Goal: Task Accomplishment & Management: Complete application form

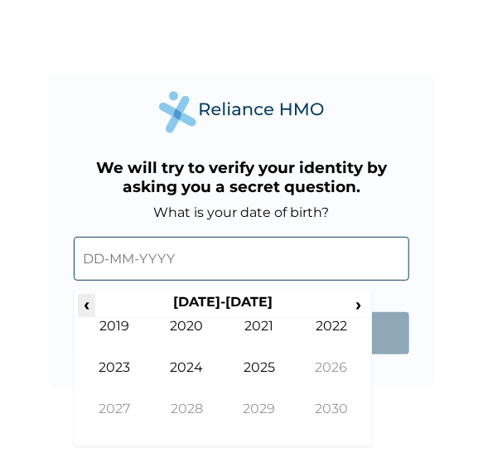
click at [86, 305] on span "‹" at bounding box center [86, 304] width 17 height 21
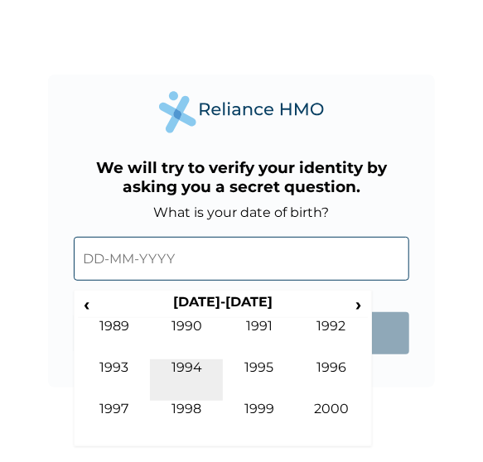
click at [184, 359] on td "1994" at bounding box center [186, 379] width 73 height 41
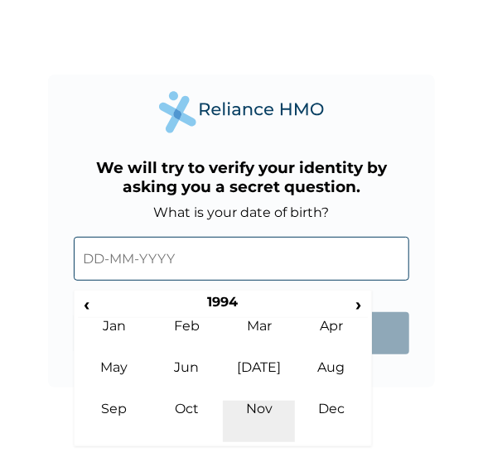
click at [257, 405] on td "Nov" at bounding box center [259, 421] width 73 height 41
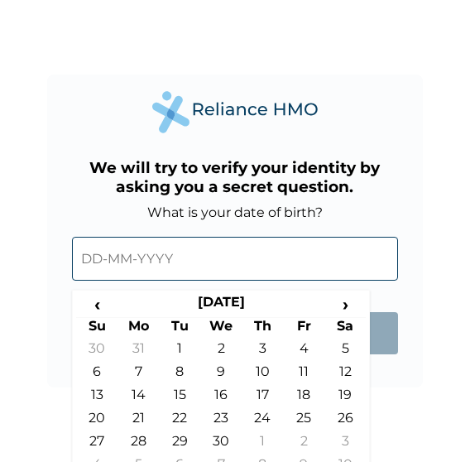
click at [184, 339] on th "Tu" at bounding box center [179, 328] width 41 height 23
click at [177, 347] on td "1" at bounding box center [179, 351] width 41 height 23
type input "[DATE]"
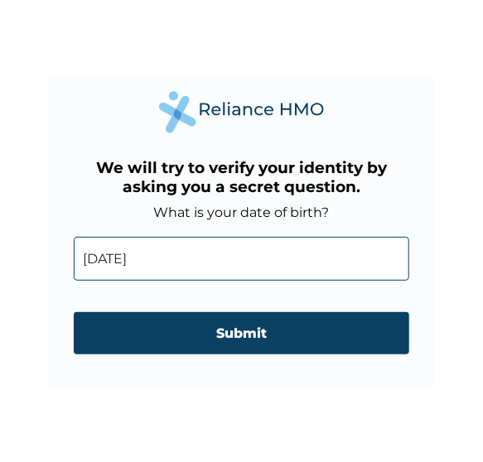
click at [177, 347] on input "Submit" at bounding box center [241, 333] width 335 height 42
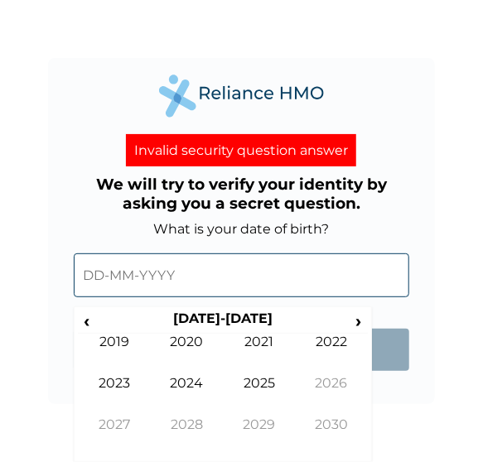
click at [143, 272] on input "text" at bounding box center [241, 275] width 335 height 44
click at [87, 315] on span "‹" at bounding box center [86, 320] width 17 height 21
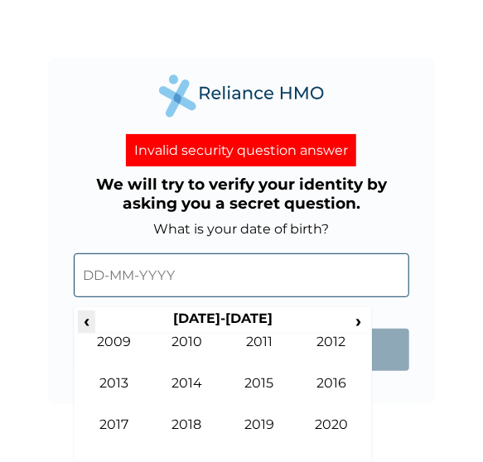
click at [88, 318] on span "‹" at bounding box center [86, 320] width 17 height 21
click at [91, 319] on span "‹" at bounding box center [86, 320] width 17 height 21
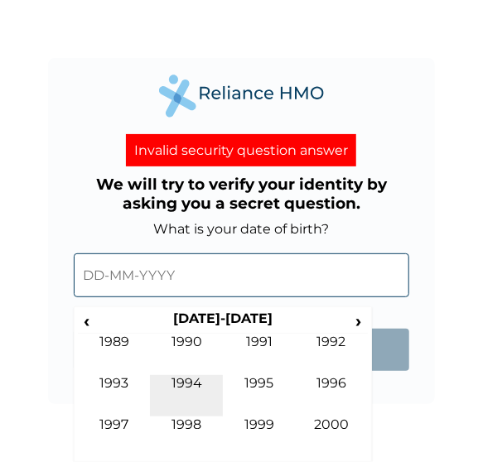
click at [187, 380] on td "1994" at bounding box center [186, 395] width 73 height 41
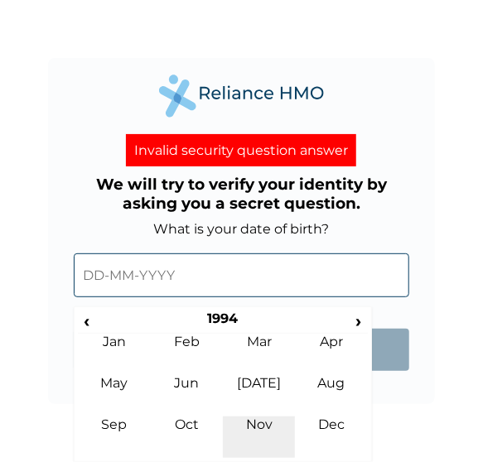
click at [257, 416] on td "Nov" at bounding box center [259, 436] width 73 height 41
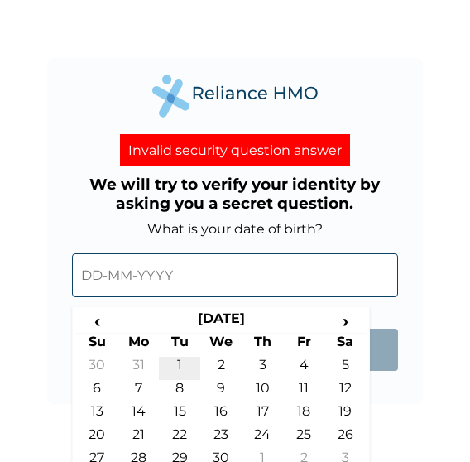
click at [183, 362] on td "1" at bounding box center [179, 368] width 41 height 23
type input "[DATE]"
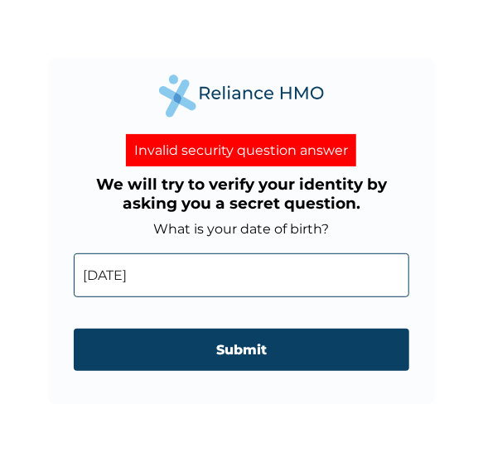
click at [183, 362] on input "Submit" at bounding box center [241, 350] width 335 height 42
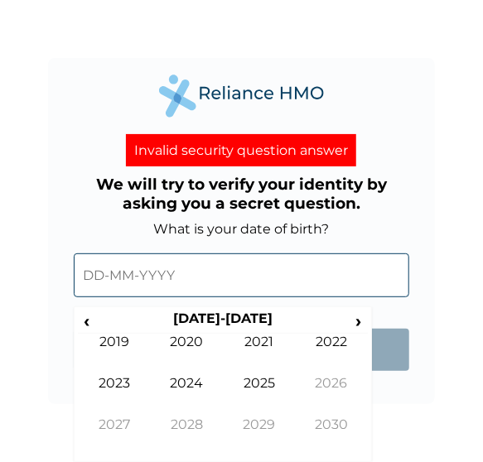
click at [194, 265] on input "text" at bounding box center [241, 275] width 335 height 44
click at [89, 317] on span "‹" at bounding box center [86, 320] width 17 height 21
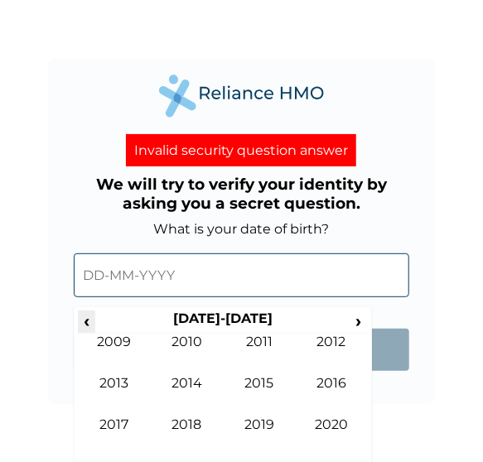
click at [89, 317] on span "‹" at bounding box center [86, 320] width 17 height 21
click at [79, 324] on span "‹" at bounding box center [86, 320] width 17 height 21
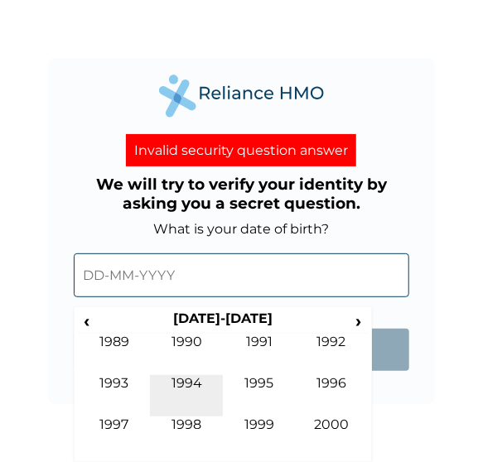
click at [189, 384] on td "1994" at bounding box center [186, 395] width 73 height 41
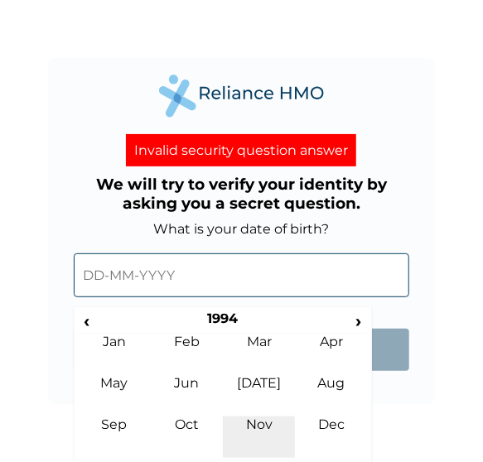
click at [259, 416] on td "Nov" at bounding box center [259, 436] width 73 height 41
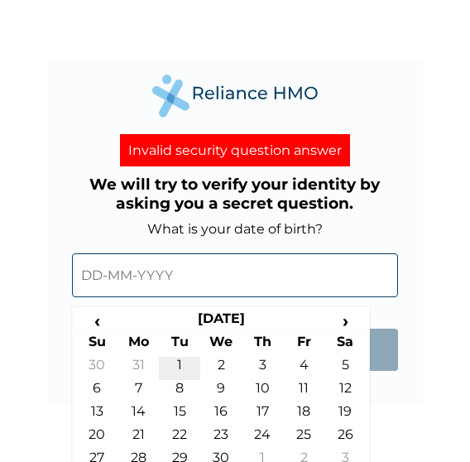
click at [181, 361] on td "1" at bounding box center [179, 368] width 41 height 23
type input "[DATE]"
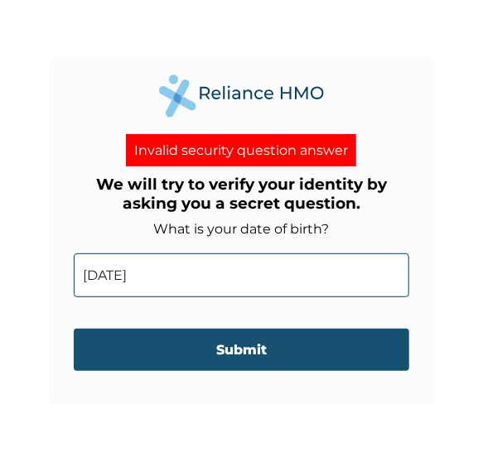
click at [204, 342] on input "Submit" at bounding box center [241, 350] width 335 height 42
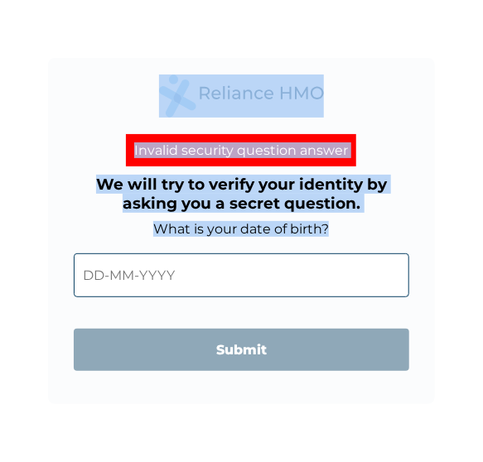
drag, startPoint x: 173, startPoint y: 239, endPoint x: 161, endPoint y: 61, distance: 178.4
click at [161, 61] on div "Invalid security question answer We will try to verify your identity by asking …" at bounding box center [241, 230] width 386 height 345
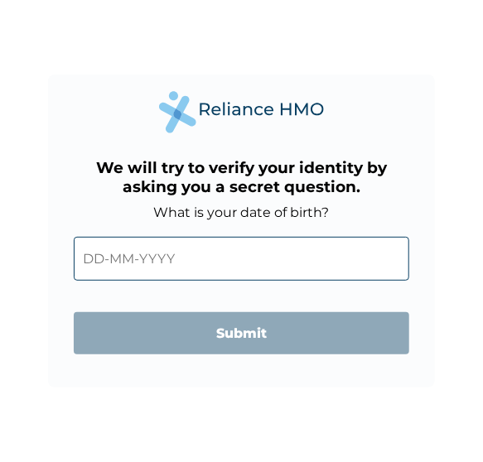
click at [164, 274] on input "text" at bounding box center [241, 259] width 335 height 44
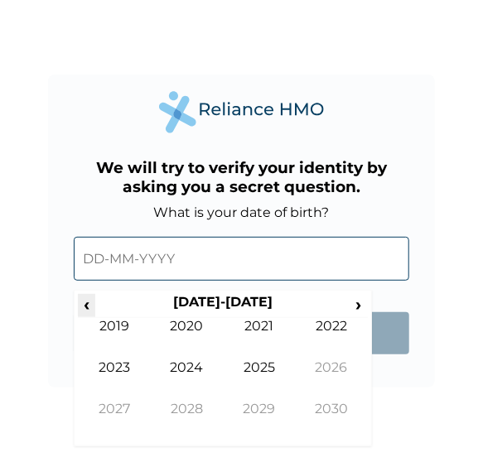
click at [79, 304] on span "‹" at bounding box center [86, 304] width 17 height 21
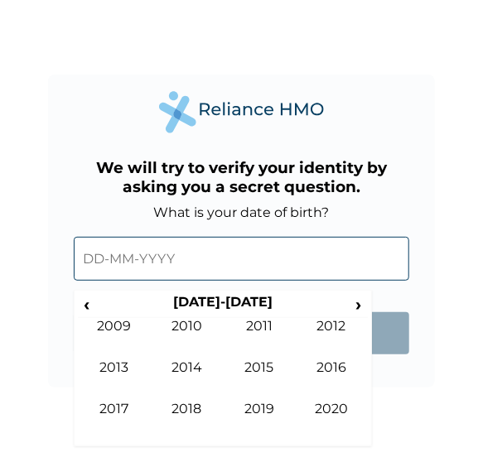
click at [153, 254] on input "text" at bounding box center [241, 259] width 335 height 44
click at [84, 303] on span "‹" at bounding box center [86, 304] width 17 height 21
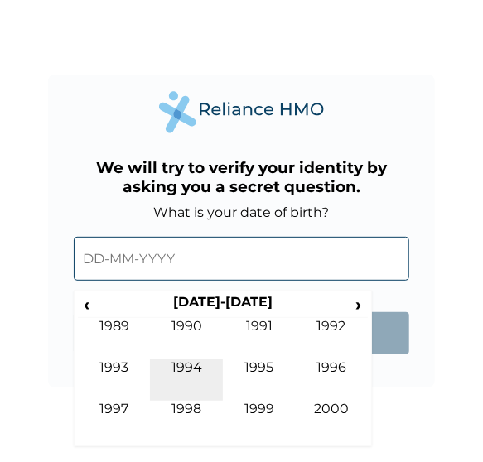
click at [181, 363] on td "1994" at bounding box center [186, 379] width 73 height 41
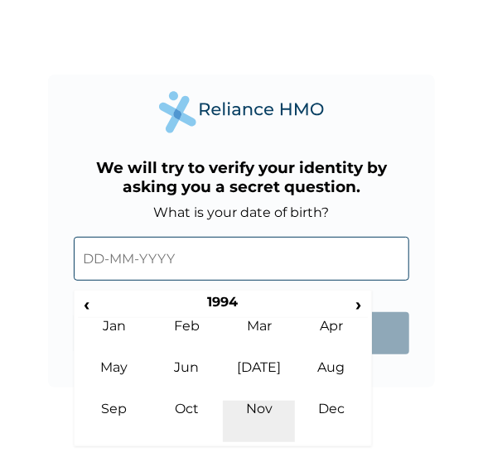
click at [261, 401] on td "Nov" at bounding box center [259, 421] width 73 height 41
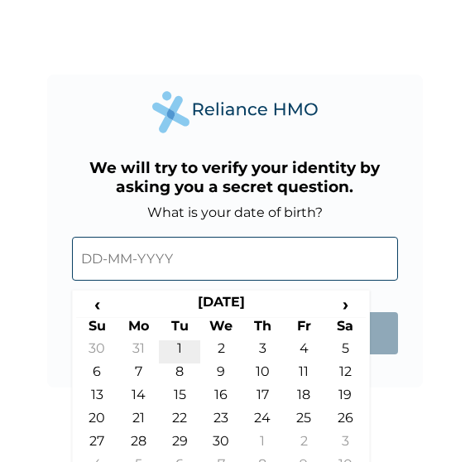
click at [180, 342] on td "1" at bounding box center [179, 351] width 41 height 23
type input "[DATE]"
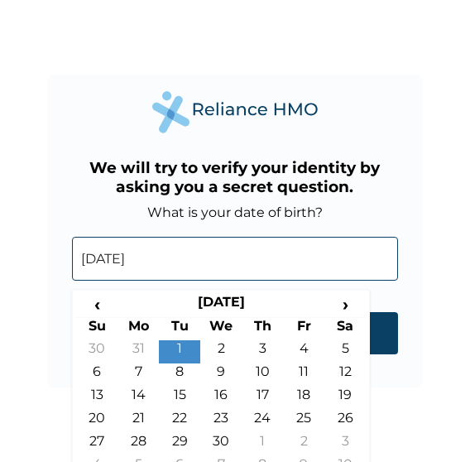
click at [97, 263] on input "[DATE]" at bounding box center [235, 259] width 326 height 44
click at [94, 260] on input "[DATE]" at bounding box center [235, 259] width 326 height 44
click at [179, 345] on td "1" at bounding box center [179, 351] width 41 height 23
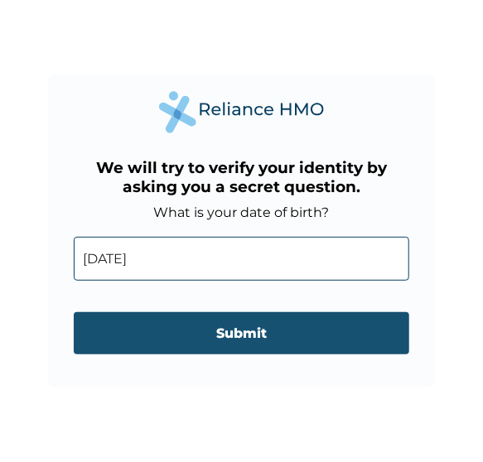
click at [186, 317] on input "Submit" at bounding box center [241, 333] width 335 height 42
